Goal: Transaction & Acquisition: Book appointment/travel/reservation

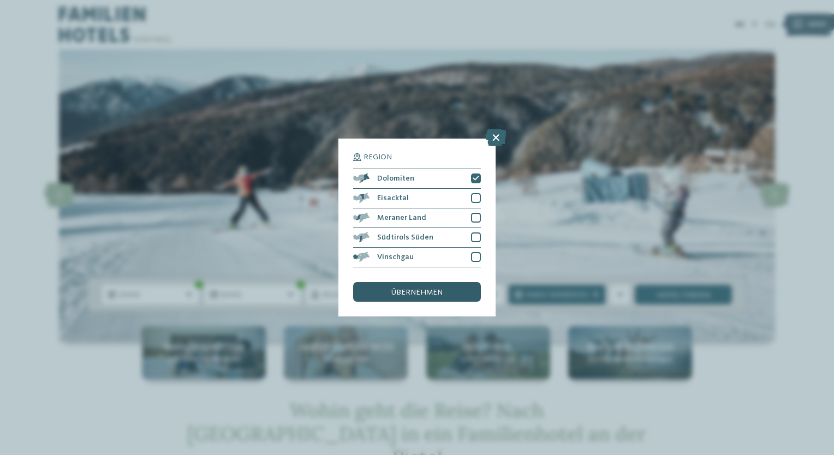
click at [432, 291] on span "übernehmen" at bounding box center [416, 293] width 51 height 8
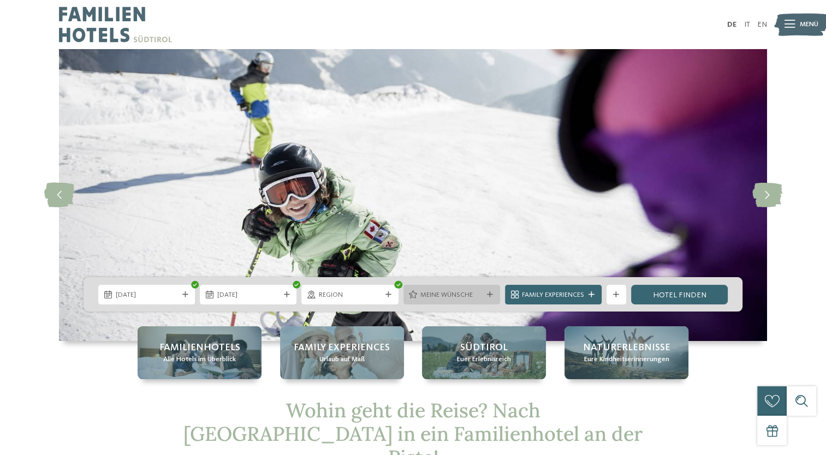
click at [487, 295] on icon at bounding box center [490, 295] width 6 height 6
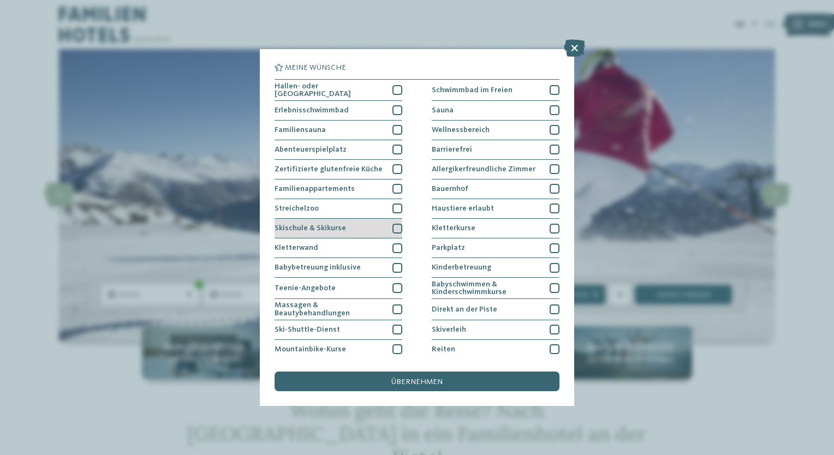
click at [395, 225] on div at bounding box center [397, 229] width 10 height 10
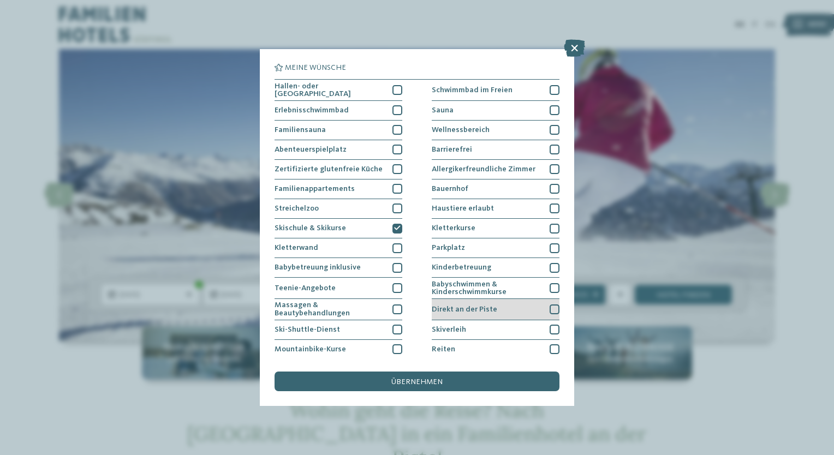
click at [551, 305] on div at bounding box center [555, 310] width 10 height 10
click at [450, 381] on div "übernehmen" at bounding box center [416, 382] width 285 height 20
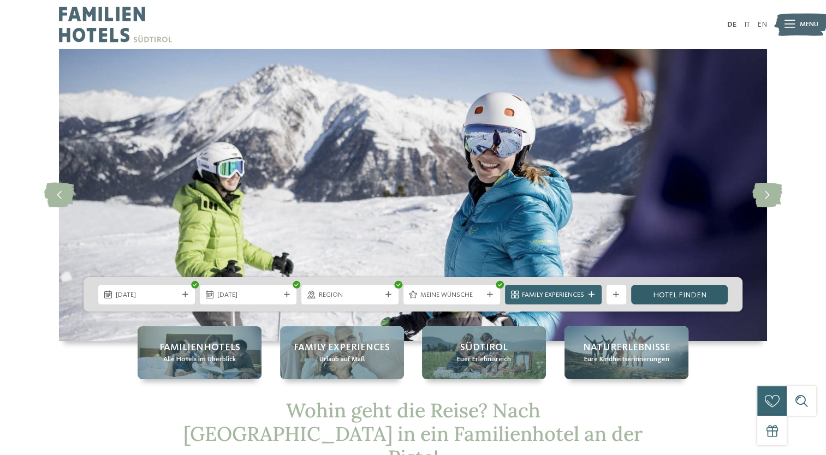
click at [690, 291] on link "Hotel finden" at bounding box center [679, 295] width 97 height 20
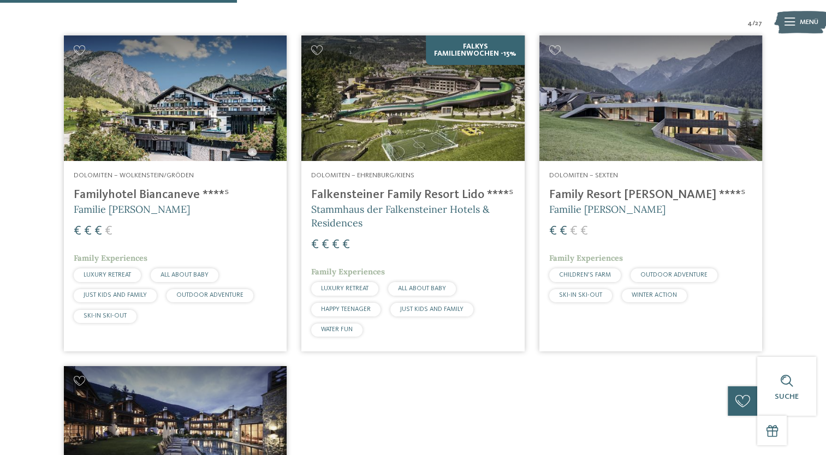
scroll to position [316, 0]
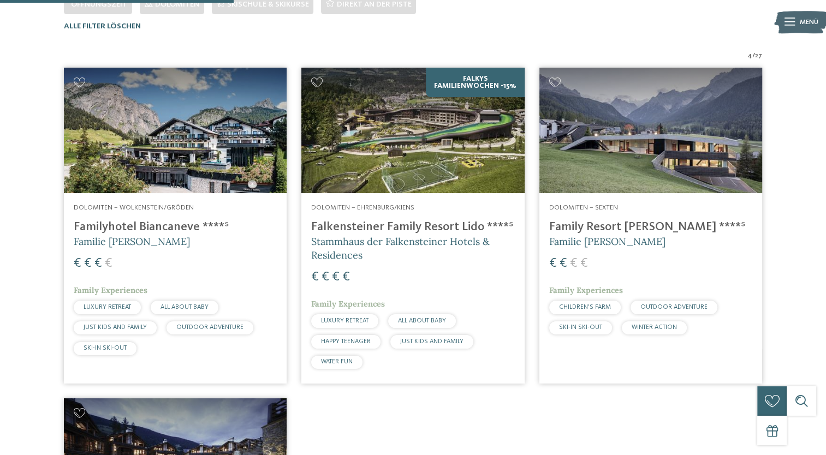
click at [603, 223] on h4 "Family Resort [PERSON_NAME] ****ˢ" at bounding box center [650, 227] width 203 height 15
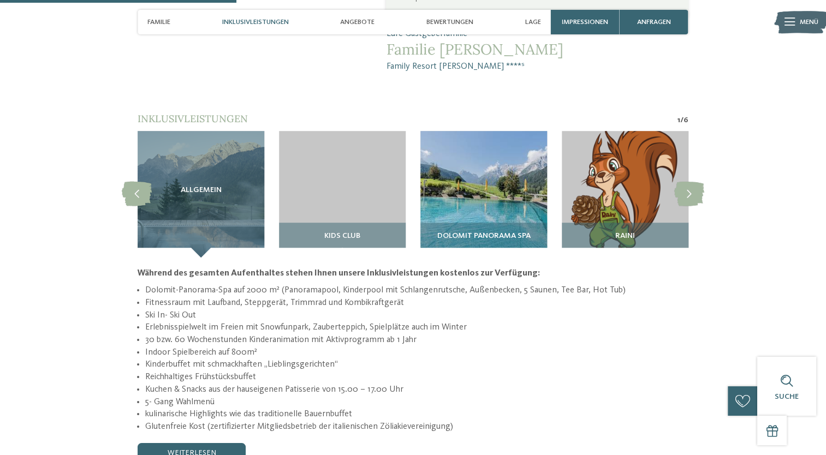
scroll to position [873, 0]
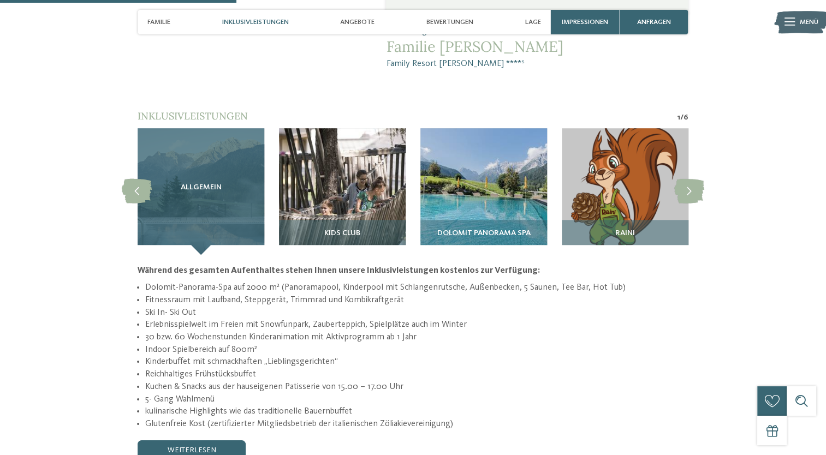
click at [222, 130] on div "Allgemein" at bounding box center [201, 191] width 127 height 127
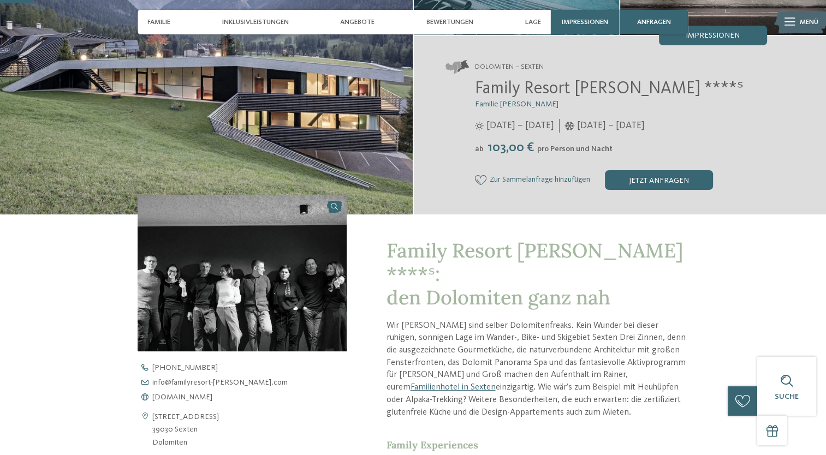
scroll to position [0, 0]
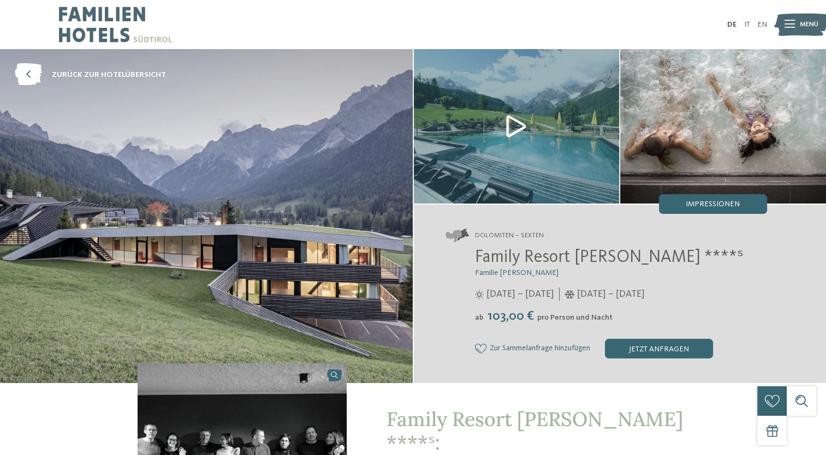
click at [98, 14] on img at bounding box center [115, 24] width 113 height 49
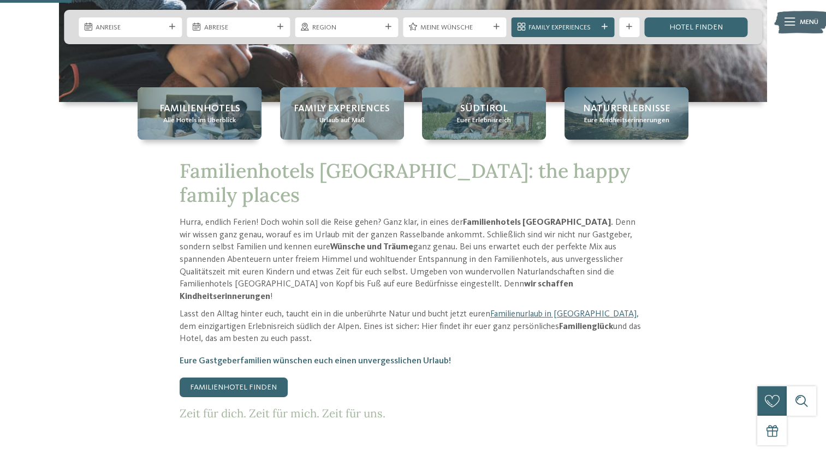
scroll to position [382, 0]
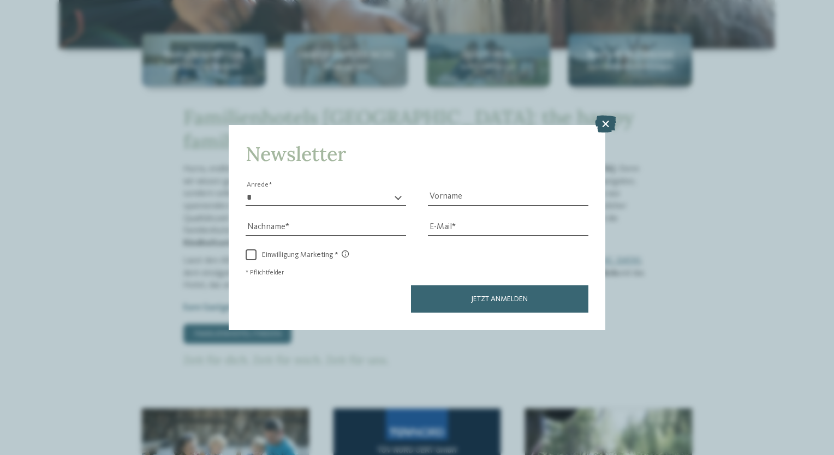
click at [606, 123] on icon at bounding box center [605, 124] width 21 height 17
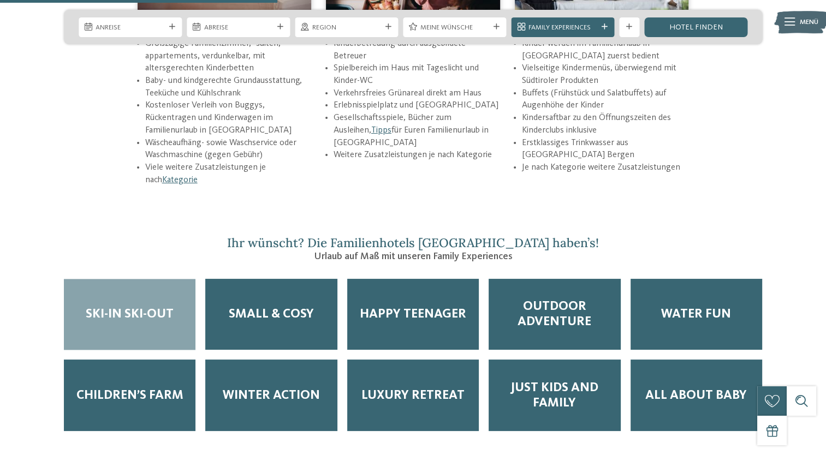
scroll to position [1528, 0]
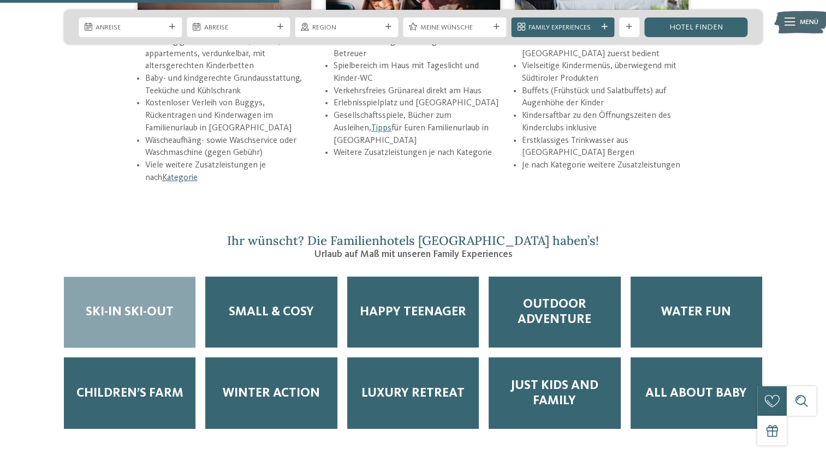
click at [170, 305] on span "Ski-in Ski-out" at bounding box center [130, 312] width 88 height 15
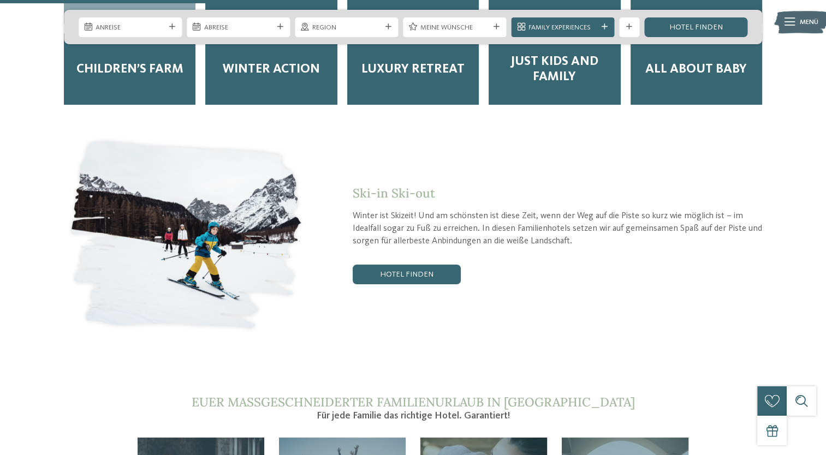
scroll to position [1855, 0]
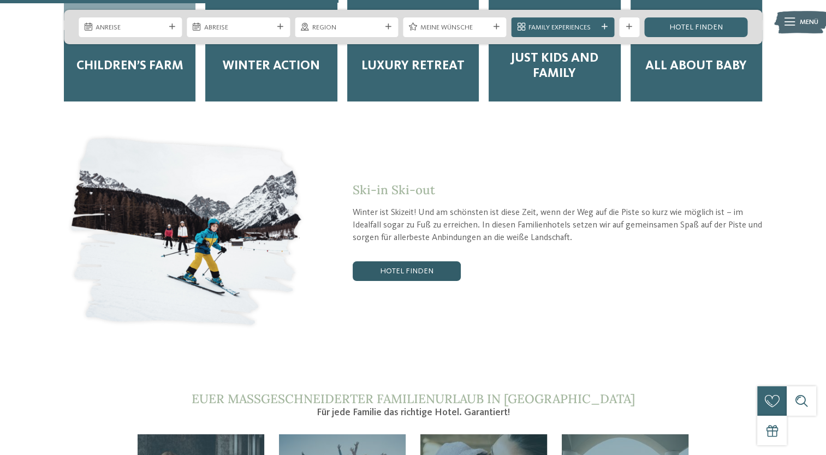
click at [440, 261] on link "Hotel finden" at bounding box center [407, 271] width 108 height 20
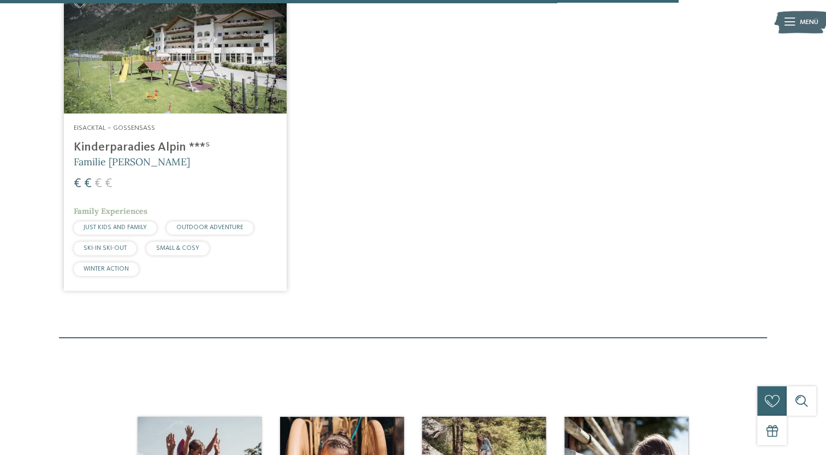
scroll to position [1517, 0]
